Goal: Check status: Check status

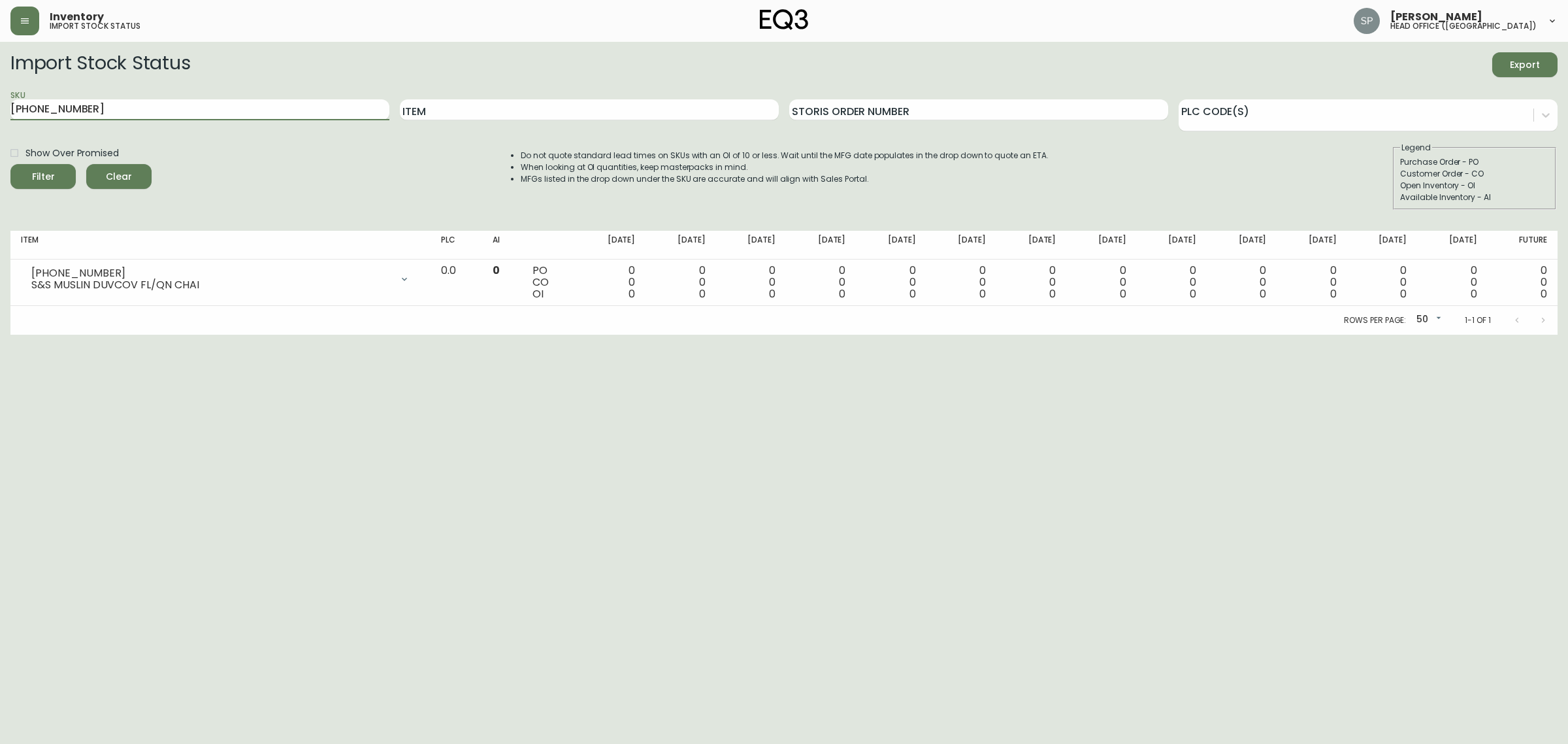
click at [29, 25] on icon "button" at bounding box center [25, 21] width 10 height 10
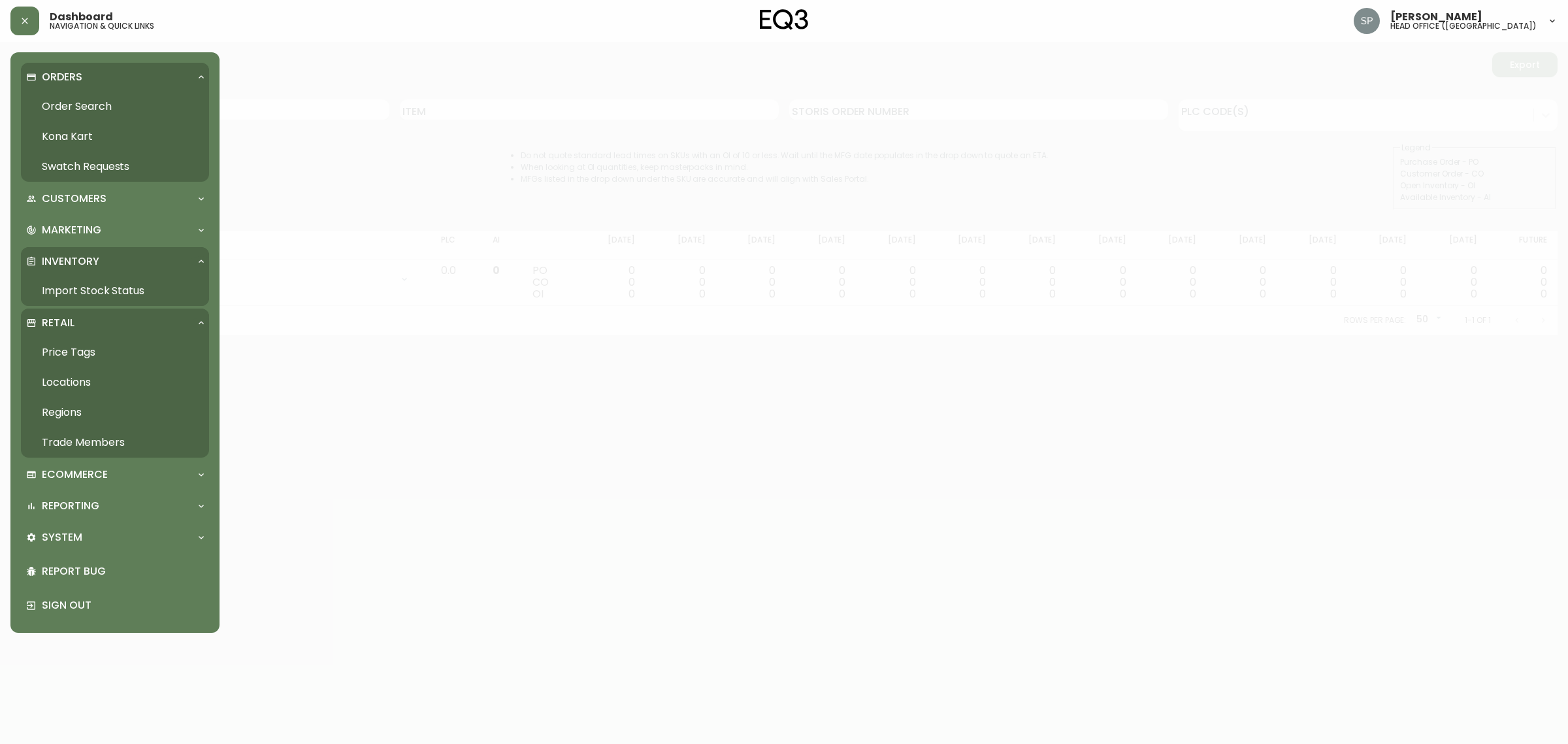
drag, startPoint x: 67, startPoint y: 99, endPoint x: 85, endPoint y: 105, distance: 19.0
click at [69, 99] on link "Order Search" at bounding box center [115, 106] width 188 height 30
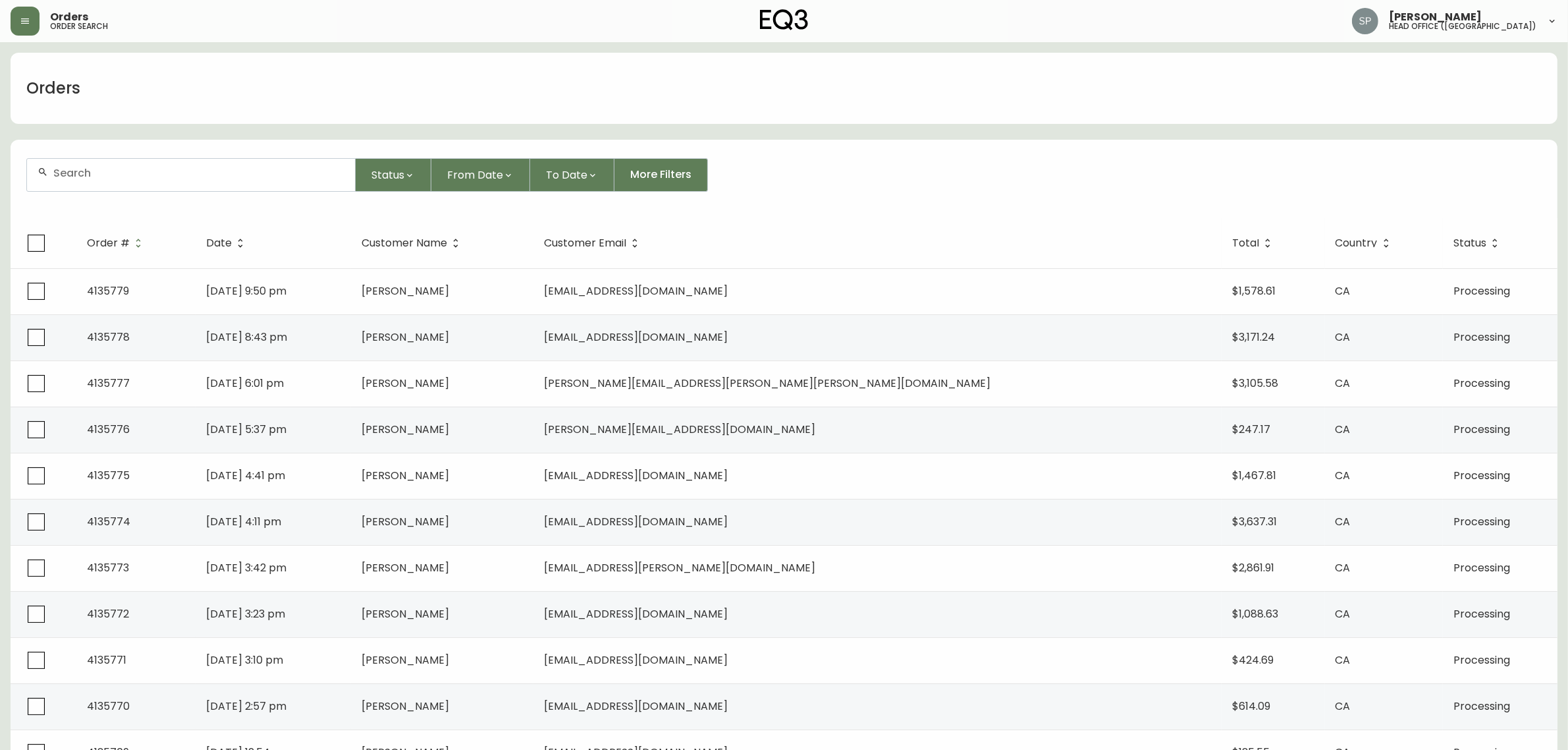
click at [170, 172] on input "text" at bounding box center [199, 172] width 291 height 13
paste input "4135574"
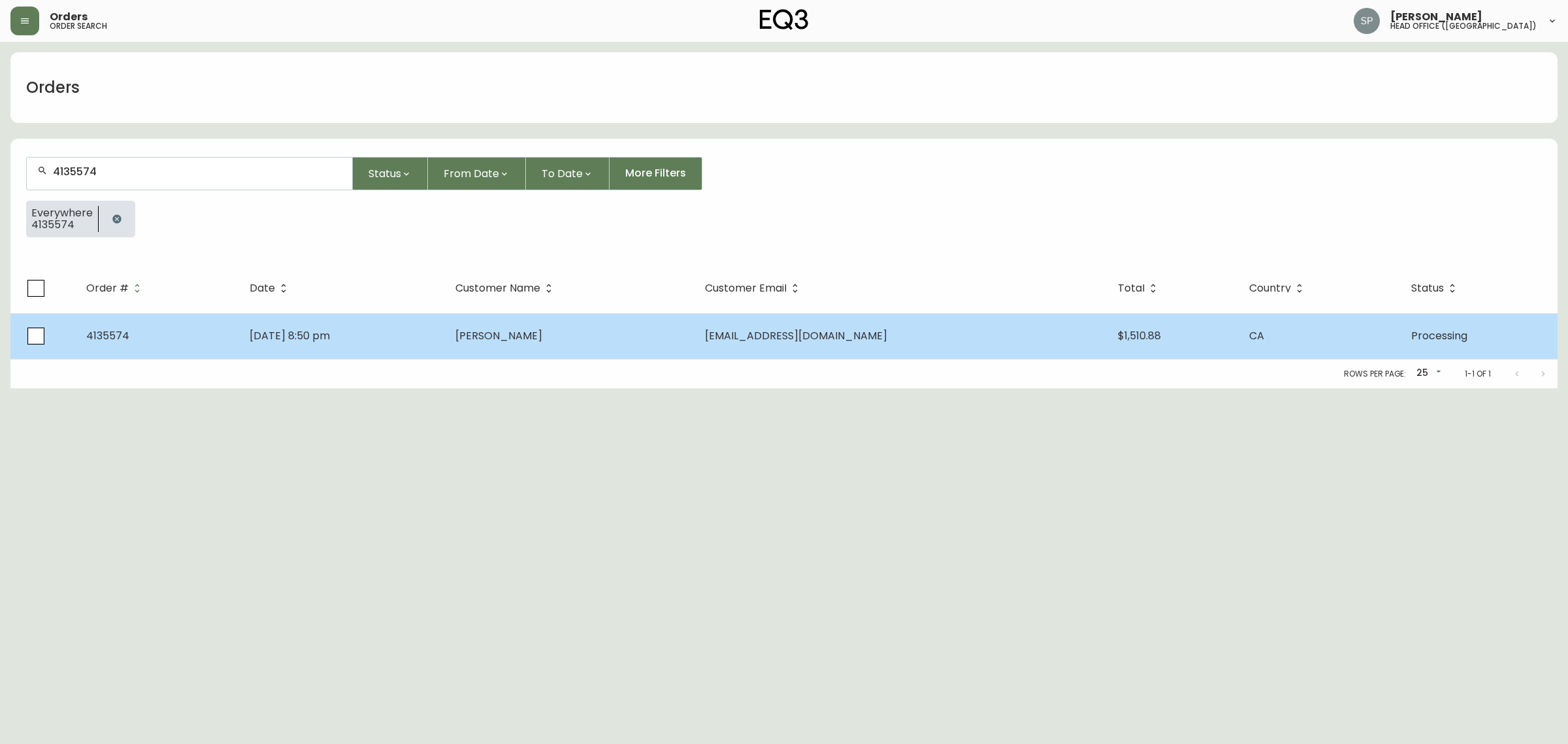
type input "4135574"
click at [582, 340] on td "[PERSON_NAME]" at bounding box center [570, 336] width 249 height 45
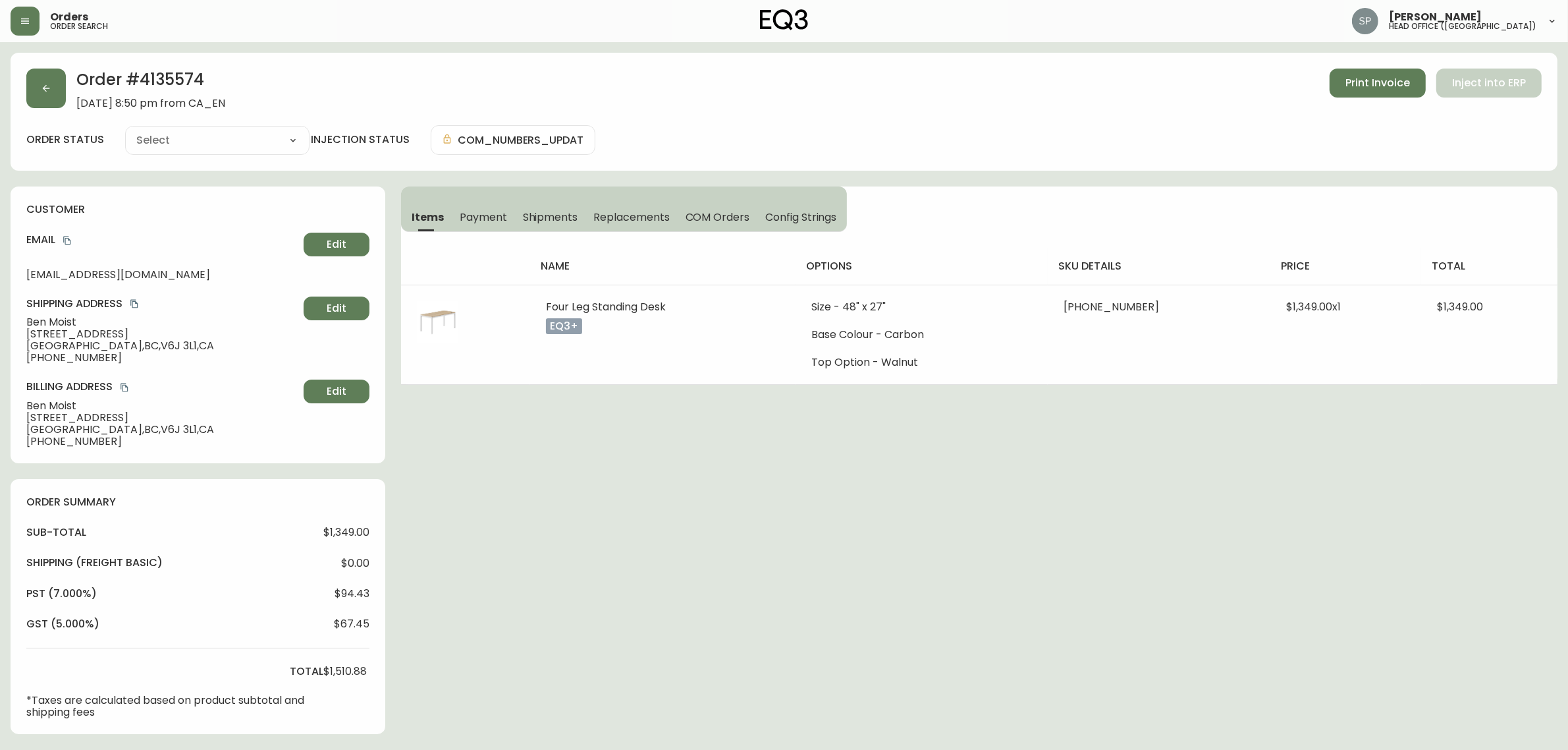
type input "Processing"
select select "PROCESSING"
